Goal: Task Accomplishment & Management: Complete application form

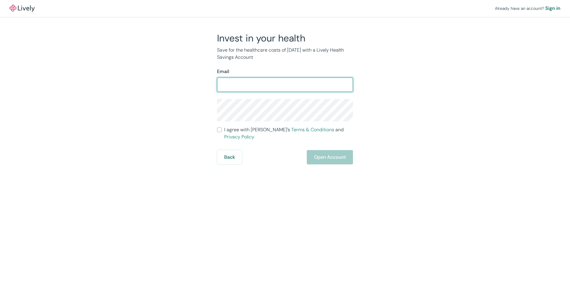
click at [294, 79] on input "Email" at bounding box center [285, 85] width 136 height 12
type input "[EMAIL_ADDRESS][DOMAIN_NAME]"
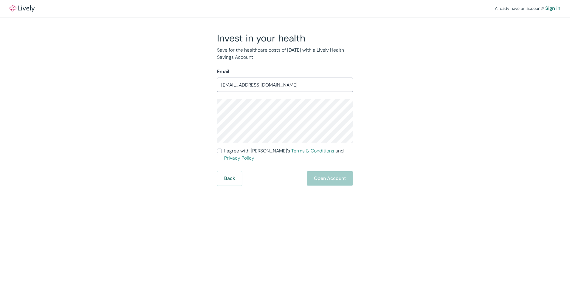
click at [328, 173] on div "Back Open Account" at bounding box center [285, 178] width 136 height 14
click at [219, 151] on input "I agree with Lively’s Terms & Conditions and Privacy Policy" at bounding box center [219, 150] width 5 height 5
checkbox input "true"
click at [330, 172] on button "Open Account" at bounding box center [330, 178] width 46 height 14
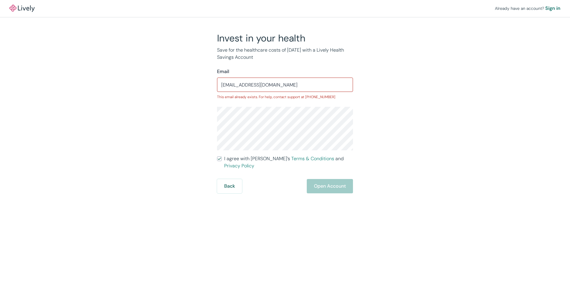
click at [265, 169] on form "Email [EMAIL_ADDRESS][DOMAIN_NAME] ​ This email already exists. For help, conta…" at bounding box center [285, 130] width 136 height 125
click at [336, 182] on div "Back Open Account" at bounding box center [285, 186] width 136 height 14
click at [300, 83] on input "[EMAIL_ADDRESS][DOMAIN_NAME]" at bounding box center [285, 85] width 136 height 12
click at [225, 181] on button "Back" at bounding box center [229, 186] width 25 height 14
